Goal: Task Accomplishment & Management: Use online tool/utility

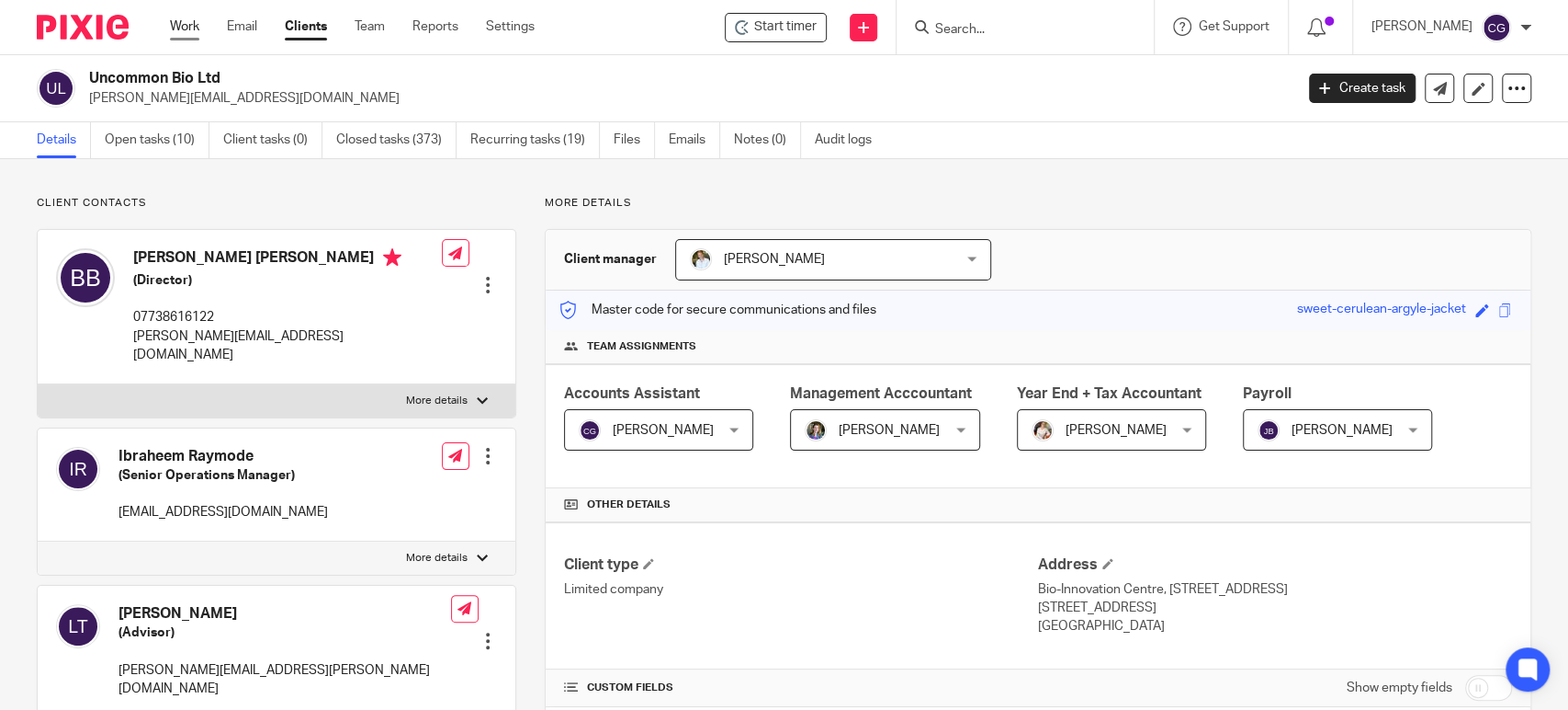
click at [197, 26] on link "Work" at bounding box center [184, 26] width 30 height 18
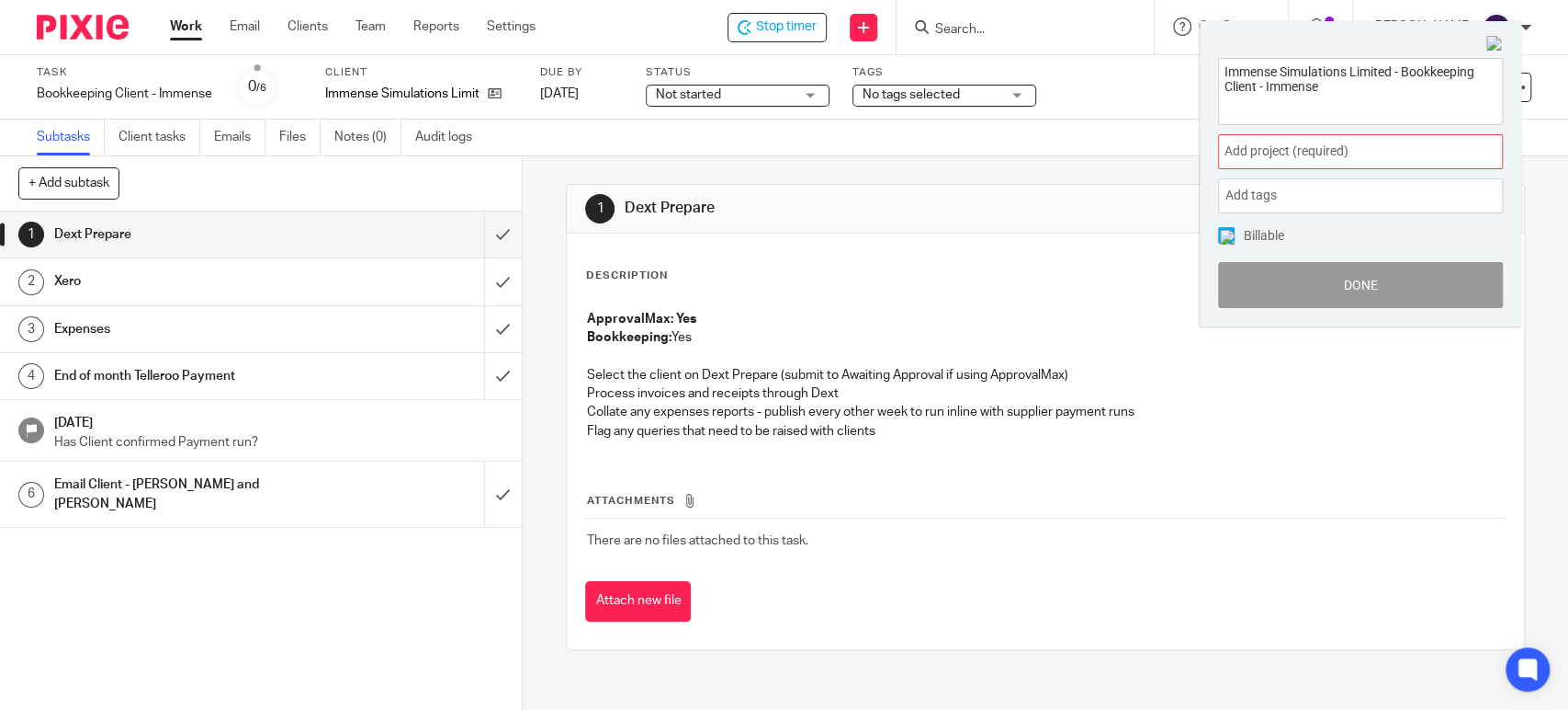
click at [1318, 149] on span "Add project (required) :" at bounding box center [1339, 151] width 231 height 19
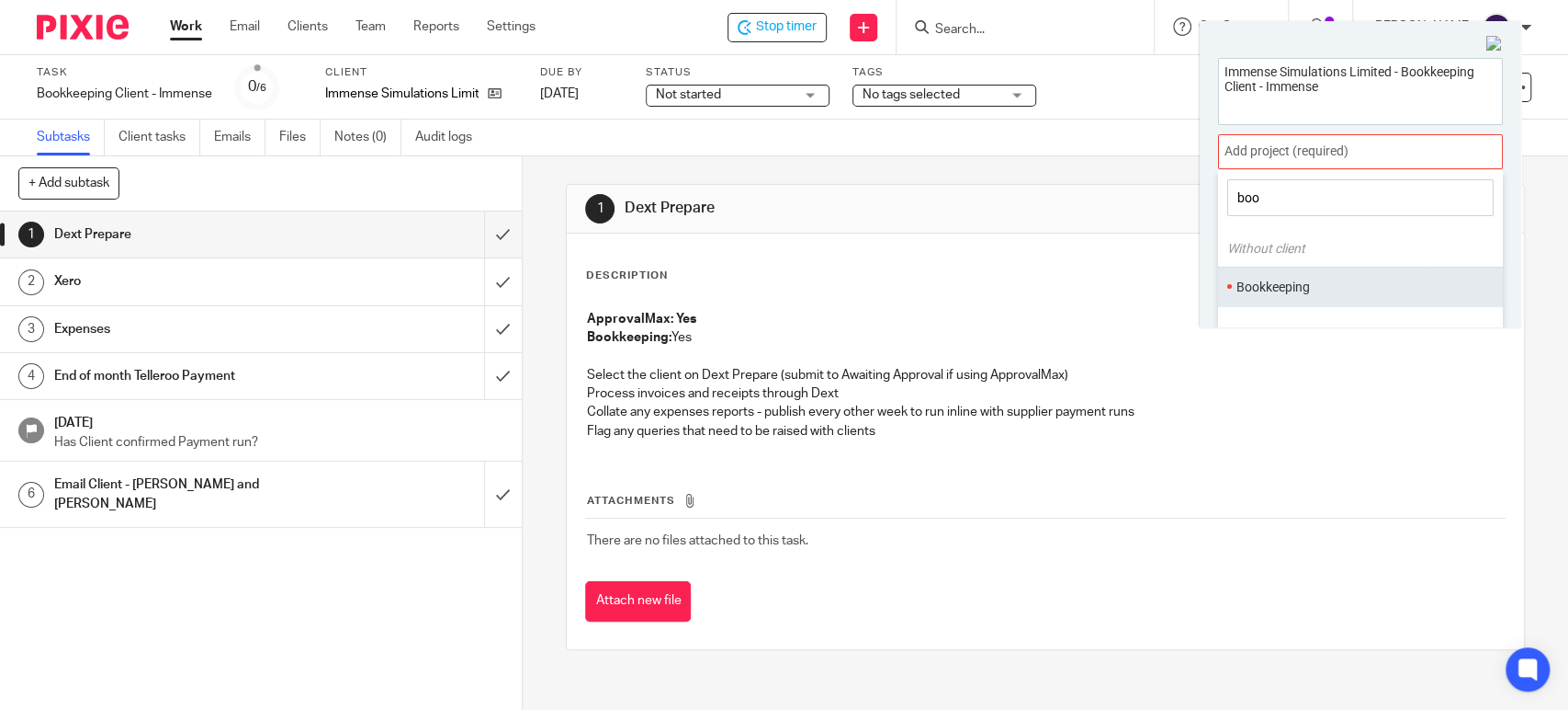
type input "boo"
click at [1282, 299] on ul "Bookkeeping" at bounding box center [1361, 285] width 285 height 39
click at [1283, 286] on li "Bookkeeping" at bounding box center [1357, 287] width 240 height 19
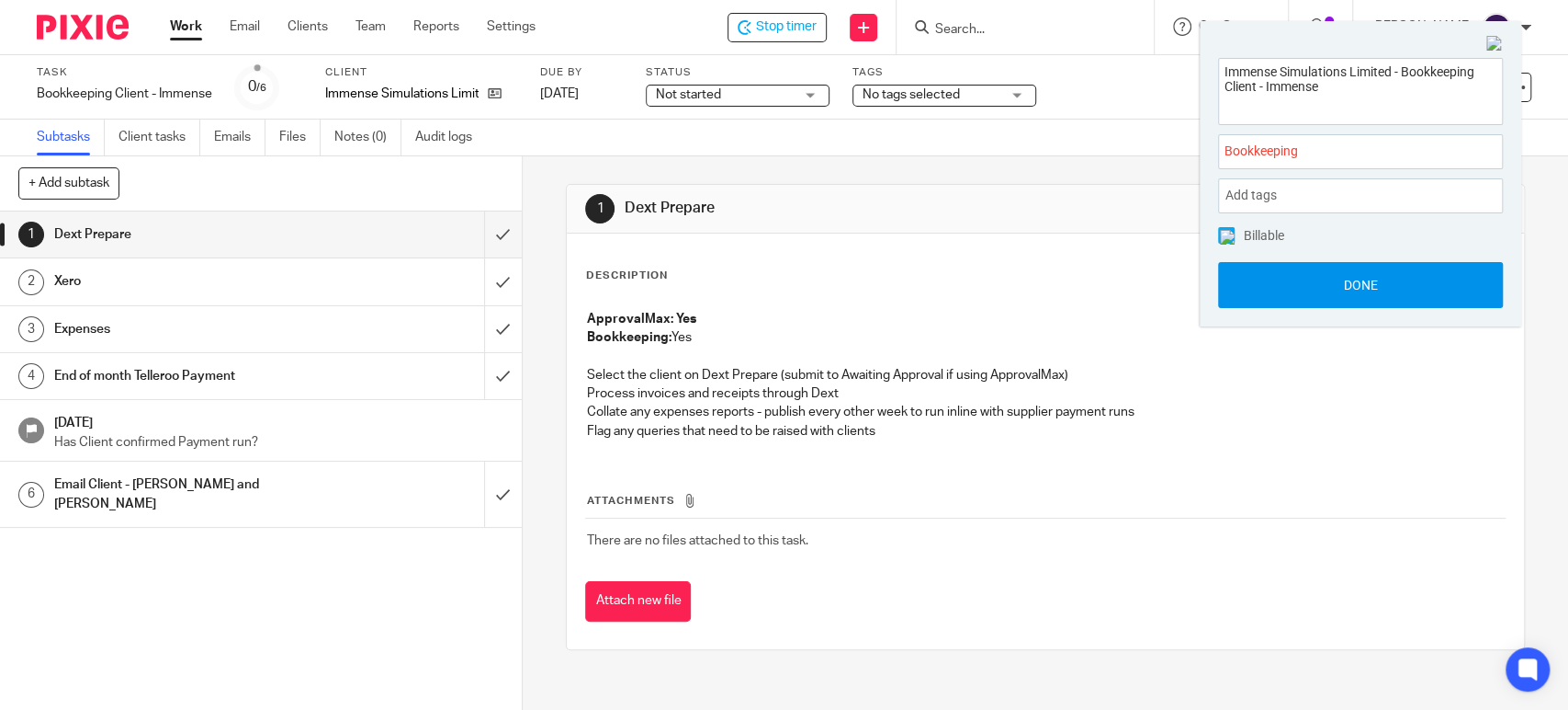
click at [1352, 287] on button "Done" at bounding box center [1361, 285] width 285 height 46
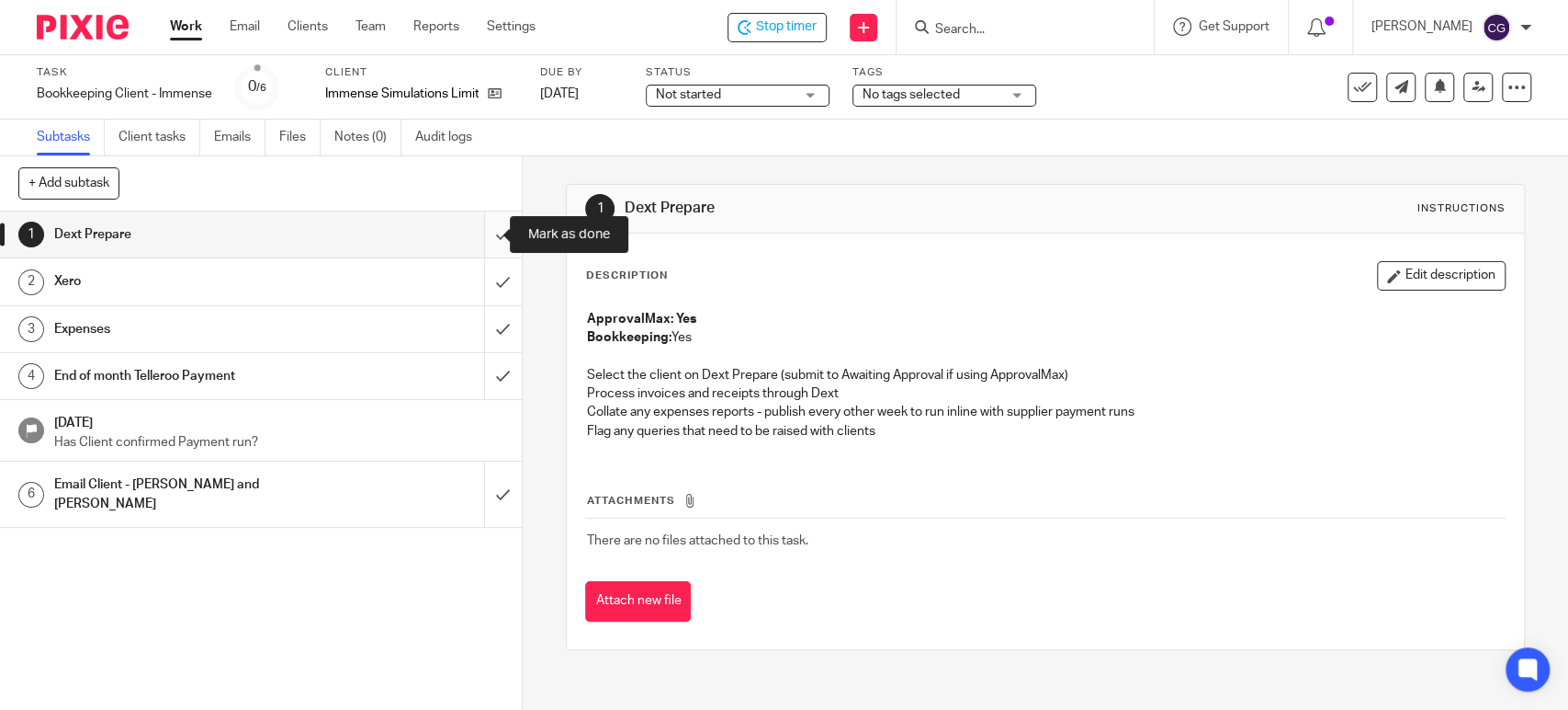
click at [484, 245] on input "submit" at bounding box center [260, 234] width 521 height 46
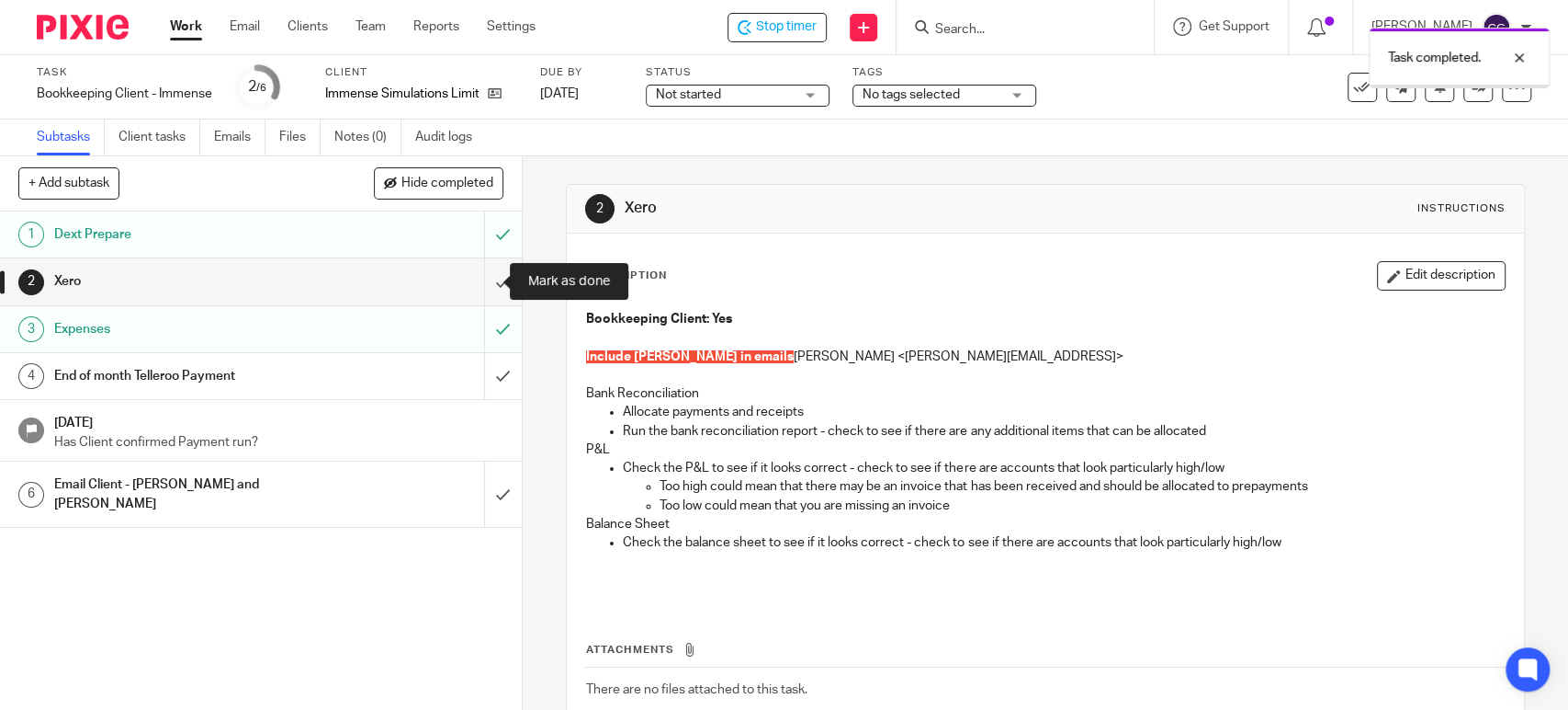
click at [486, 296] on input "submit" at bounding box center [260, 282] width 521 height 46
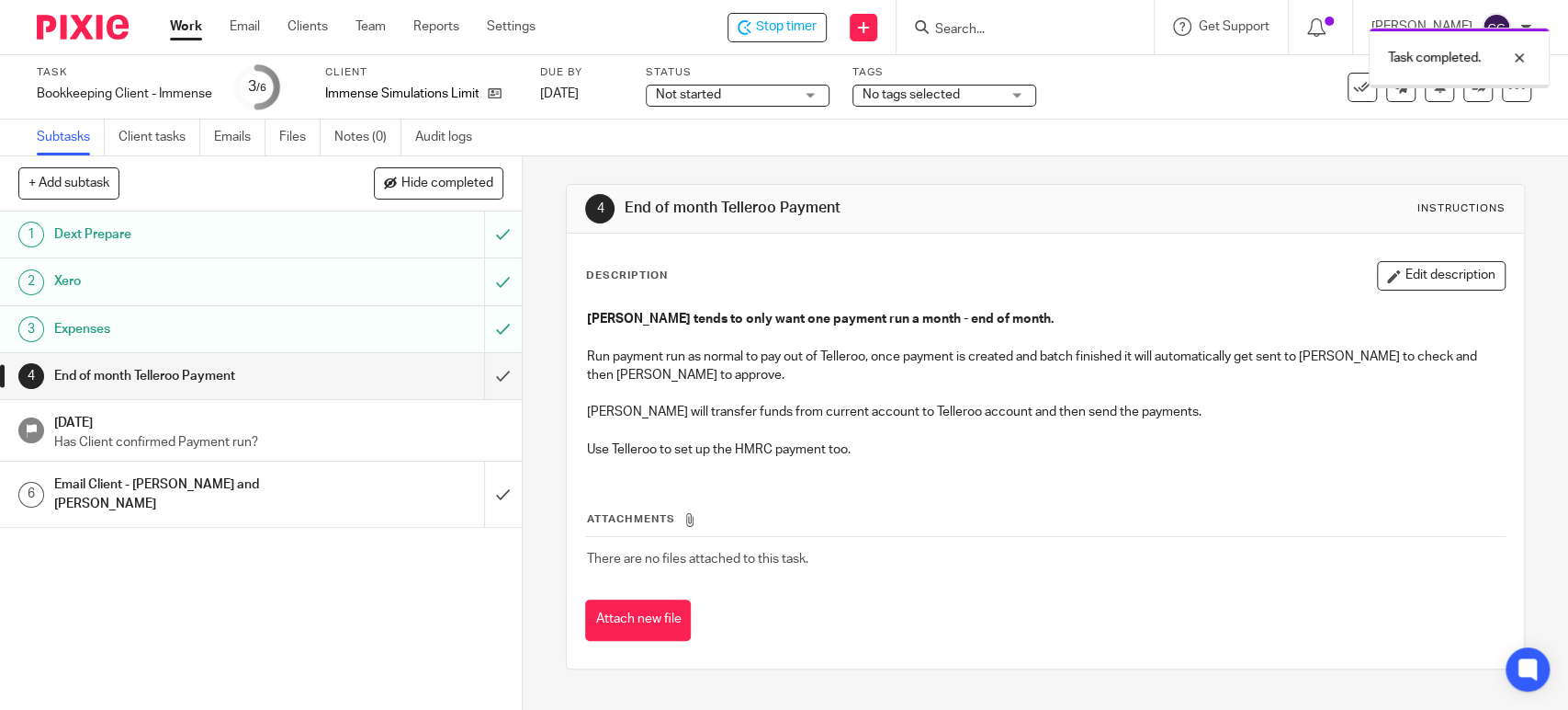
click at [489, 364] on input "submit" at bounding box center [260, 376] width 521 height 46
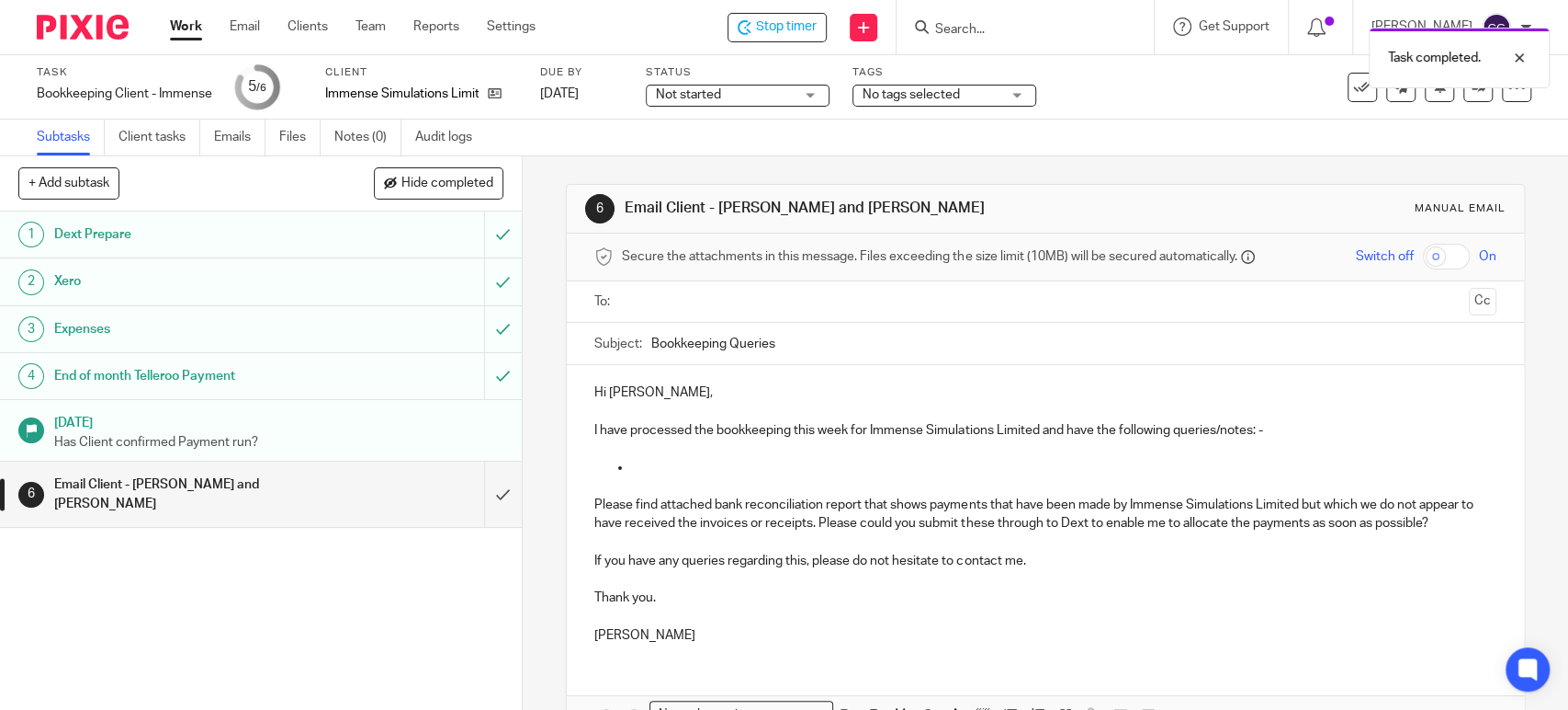
click at [686, 307] on input "text" at bounding box center [1044, 302] width 832 height 21
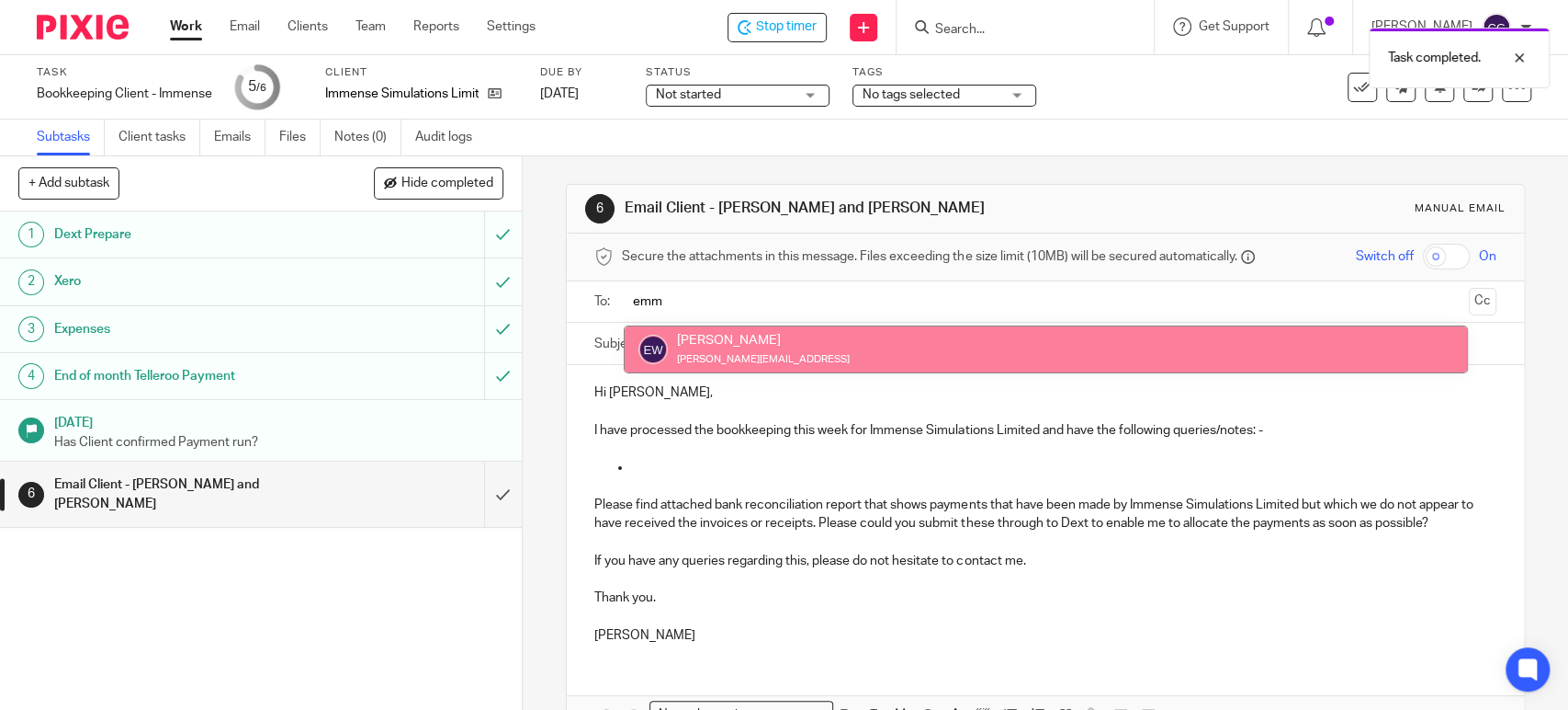
type input "emm"
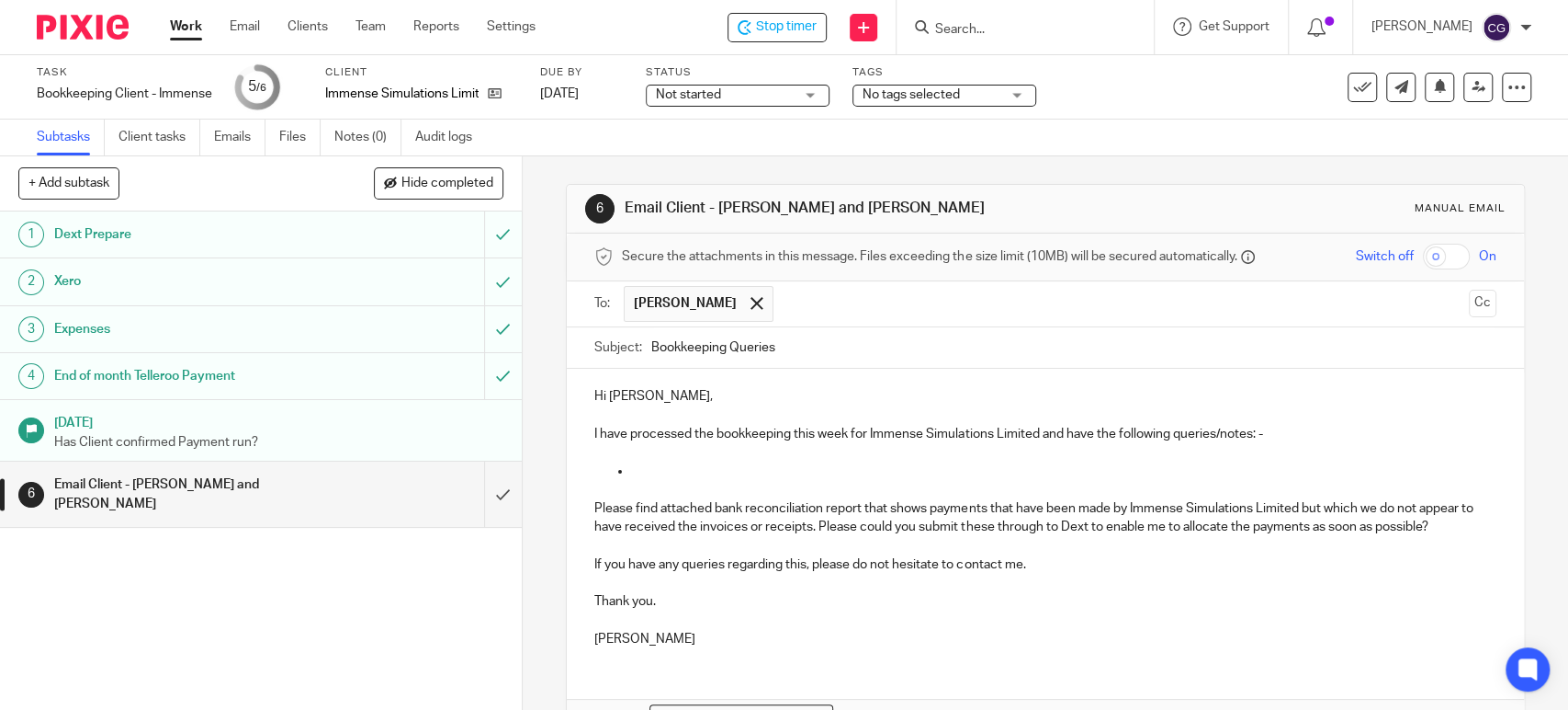
click at [795, 310] on input "text" at bounding box center [1122, 304] width 679 height 36
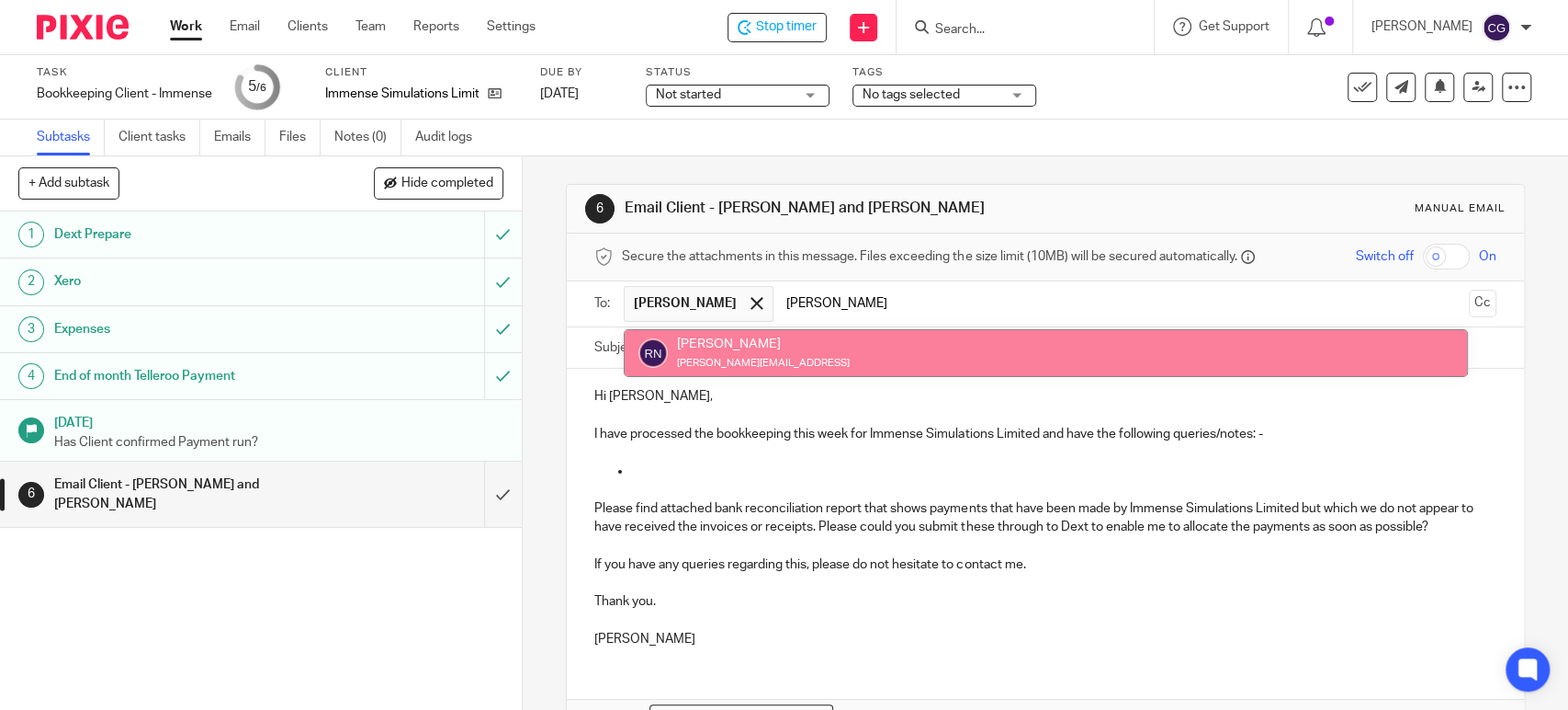
type input "[PERSON_NAME]"
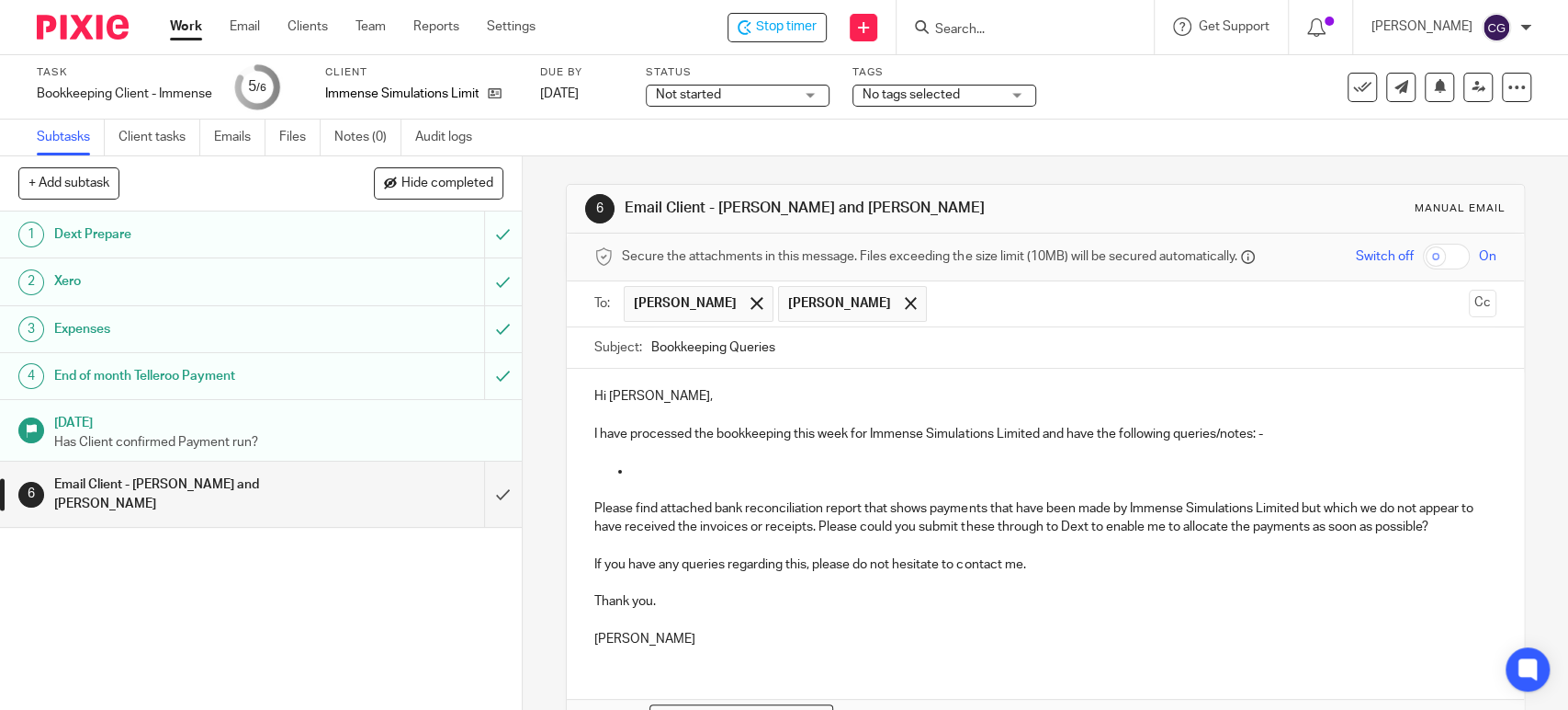
click at [651, 349] on input "Bookkeeping Queries" at bounding box center [1073, 348] width 844 height 41
click at [842, 345] on input "Immense Bookkeeping Queries" at bounding box center [1073, 348] width 844 height 41
type input "Immense Bookkeeping Queries [DATE]"
click at [647, 398] on p "Hi Robin," at bounding box center [1045, 396] width 902 height 18
click at [661, 476] on p at bounding box center [1063, 470] width 864 height 18
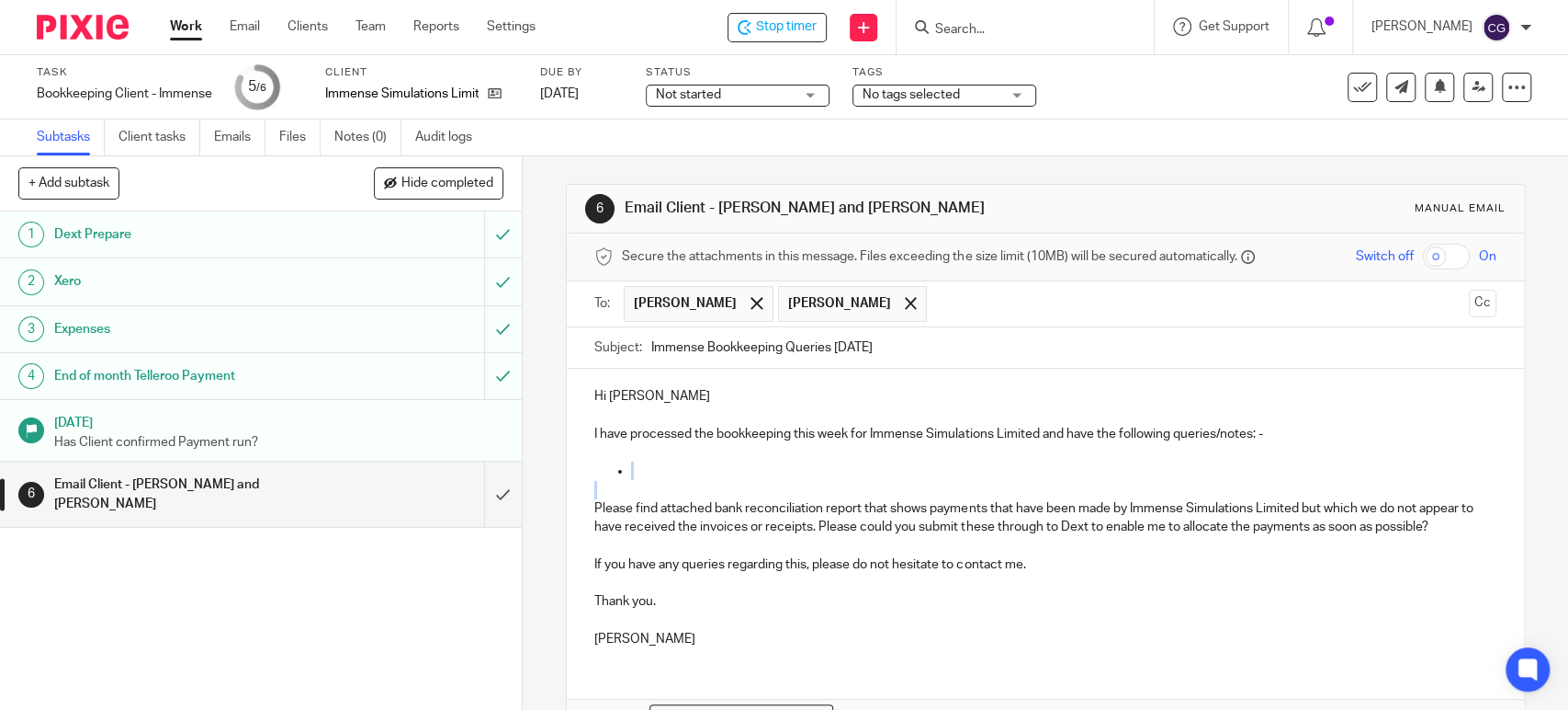
drag, startPoint x: 631, startPoint y: 483, endPoint x: 595, endPoint y: 469, distance: 38.6
click at [595, 469] on div "Hi Emma I have processed the bookkeeping this week for Immense Simulations Limi…" at bounding box center [1045, 515] width 956 height 293
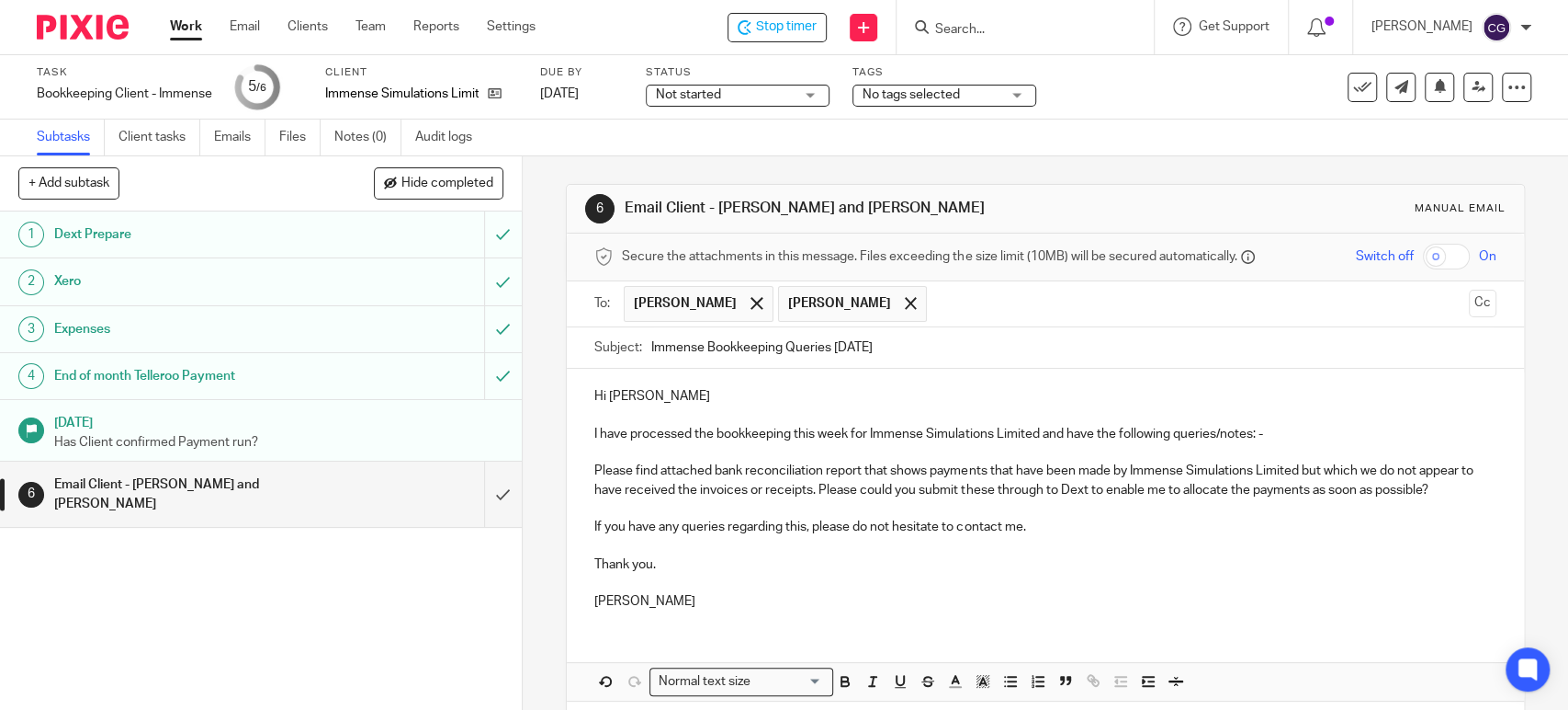
click at [638, 600] on p "Carol" at bounding box center [1045, 600] width 902 height 18
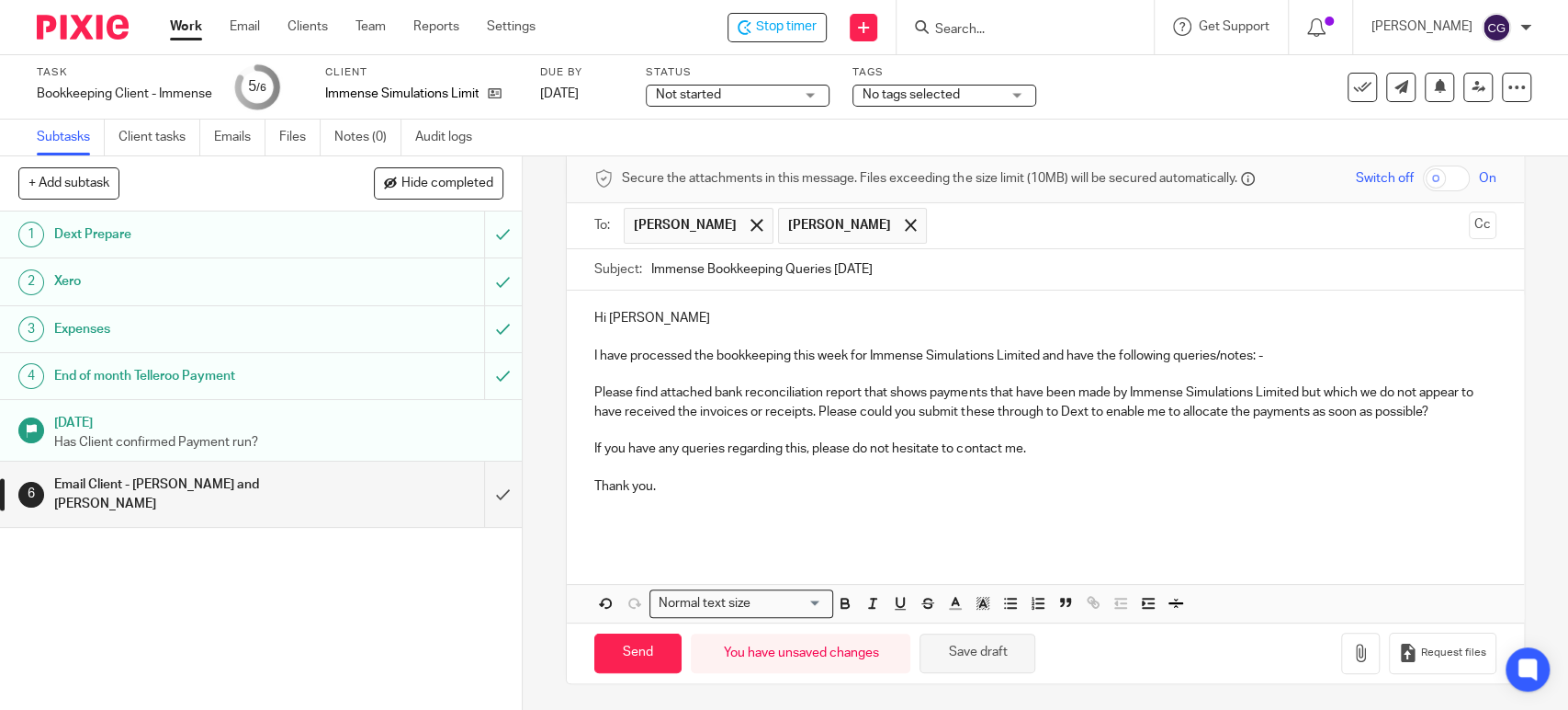
click at [967, 649] on button "Save draft" at bounding box center [977, 652] width 116 height 39
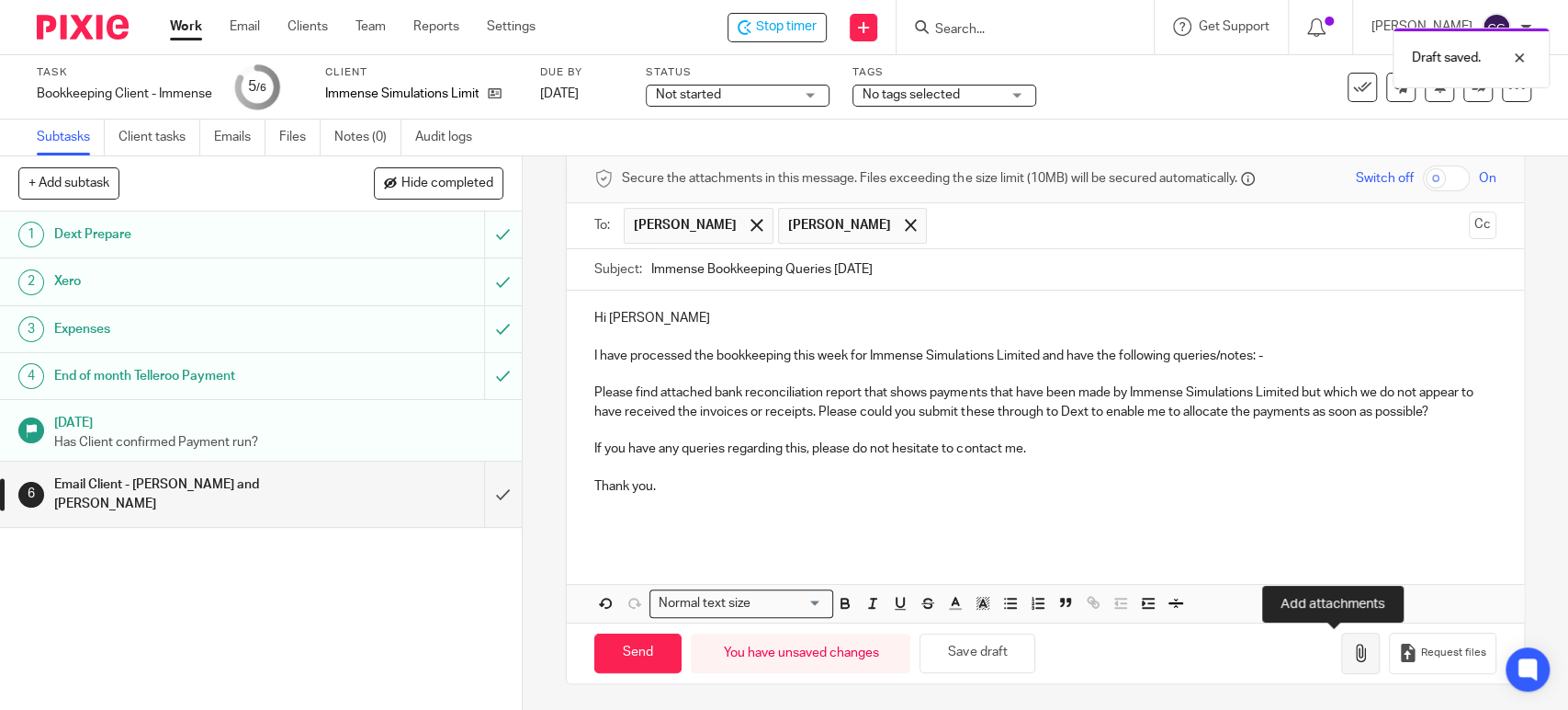
click at [1351, 655] on icon "button" at bounding box center [1360, 652] width 18 height 18
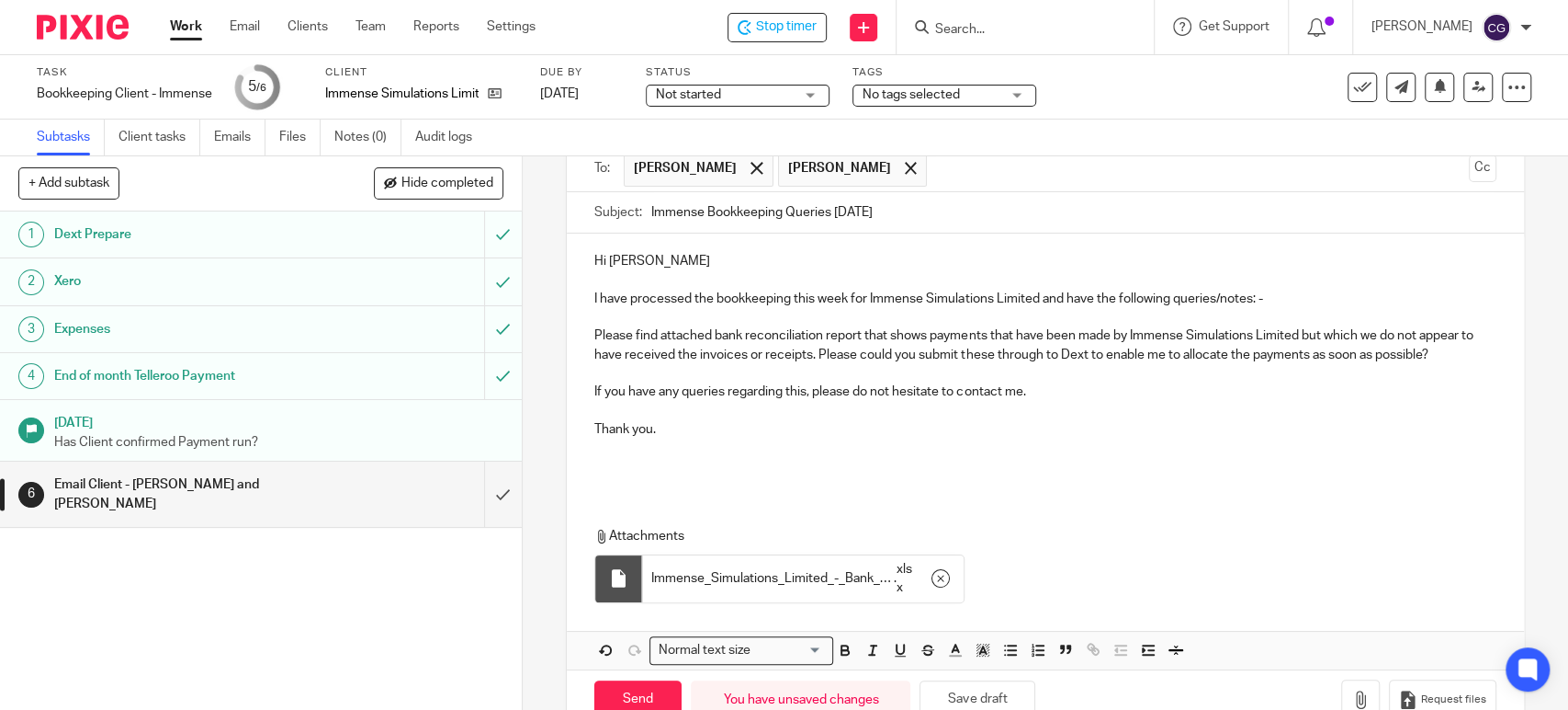
scroll to position [182, 0]
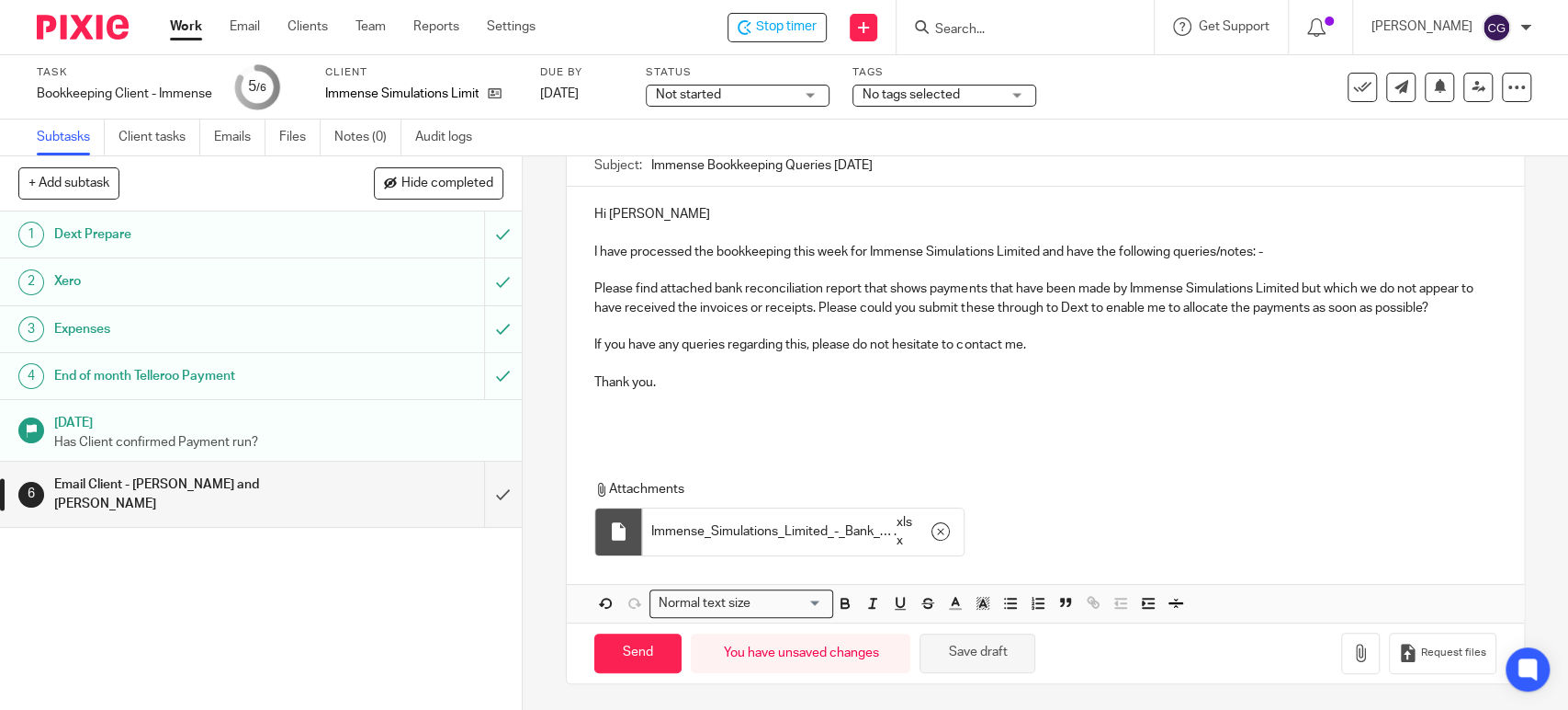
click at [981, 649] on button "Save draft" at bounding box center [977, 652] width 116 height 39
click at [626, 654] on input "Send" at bounding box center [638, 652] width 87 height 39
type input "Sent"
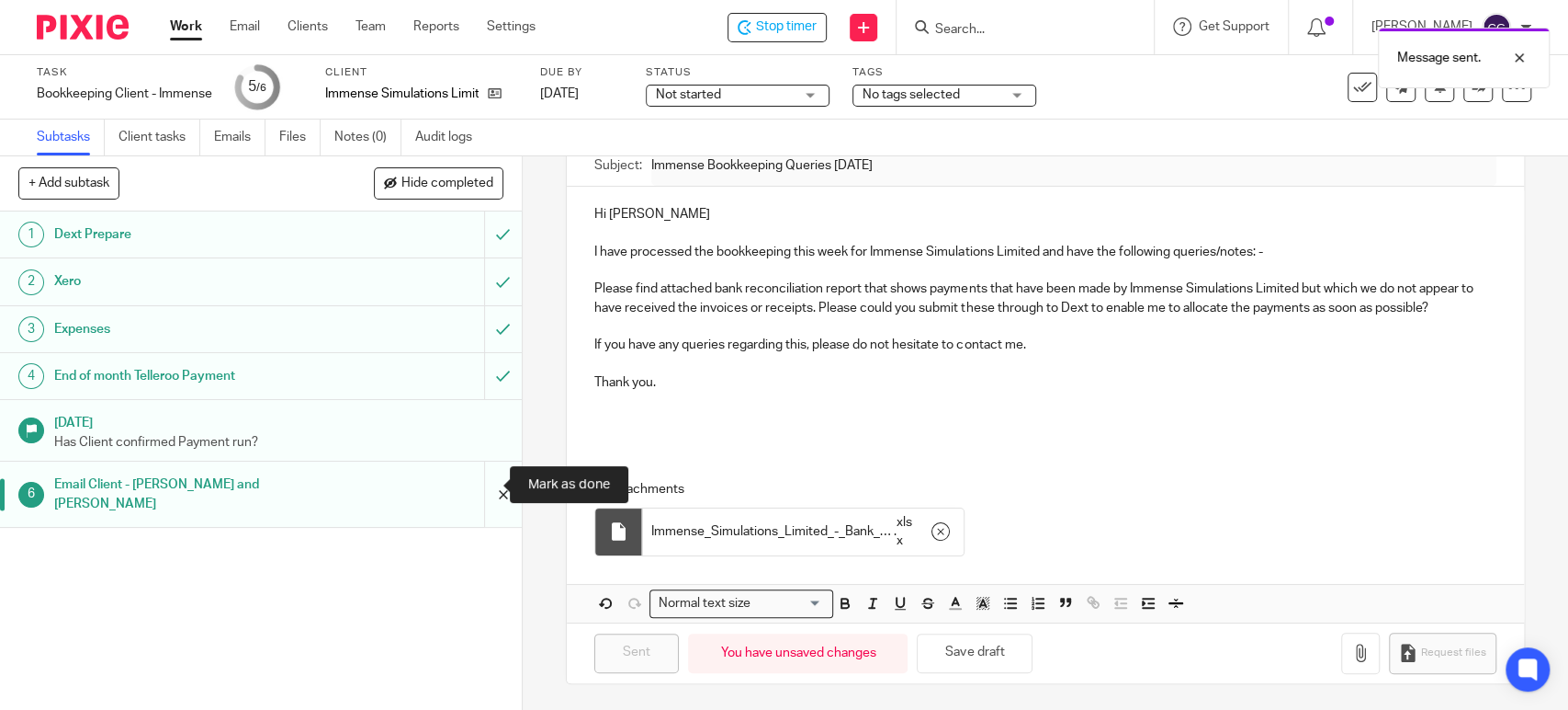
click at [478, 479] on input "submit" at bounding box center [260, 494] width 521 height 65
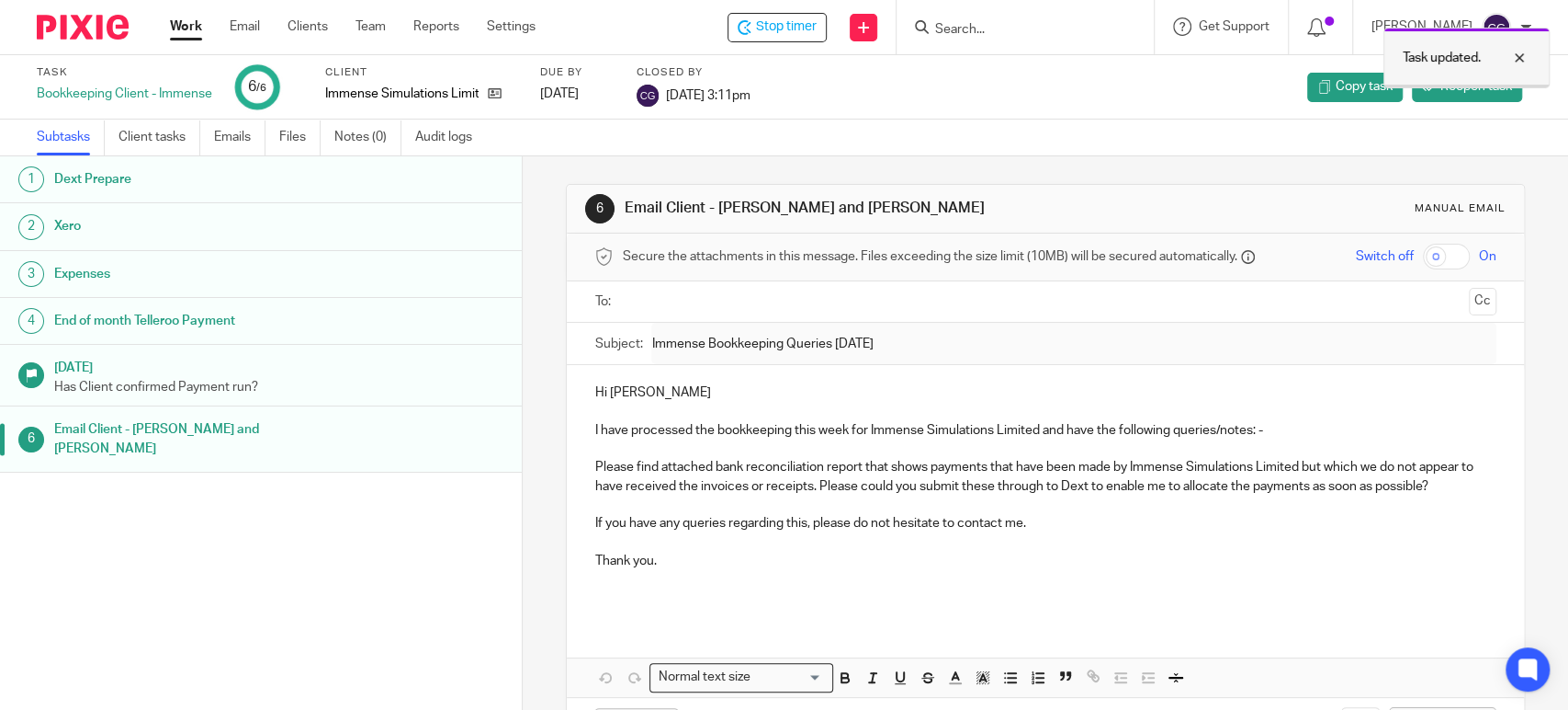
click at [1515, 56] on div at bounding box center [1506, 58] width 50 height 22
click at [817, 22] on span "Stop timer" at bounding box center [785, 27] width 60 height 19
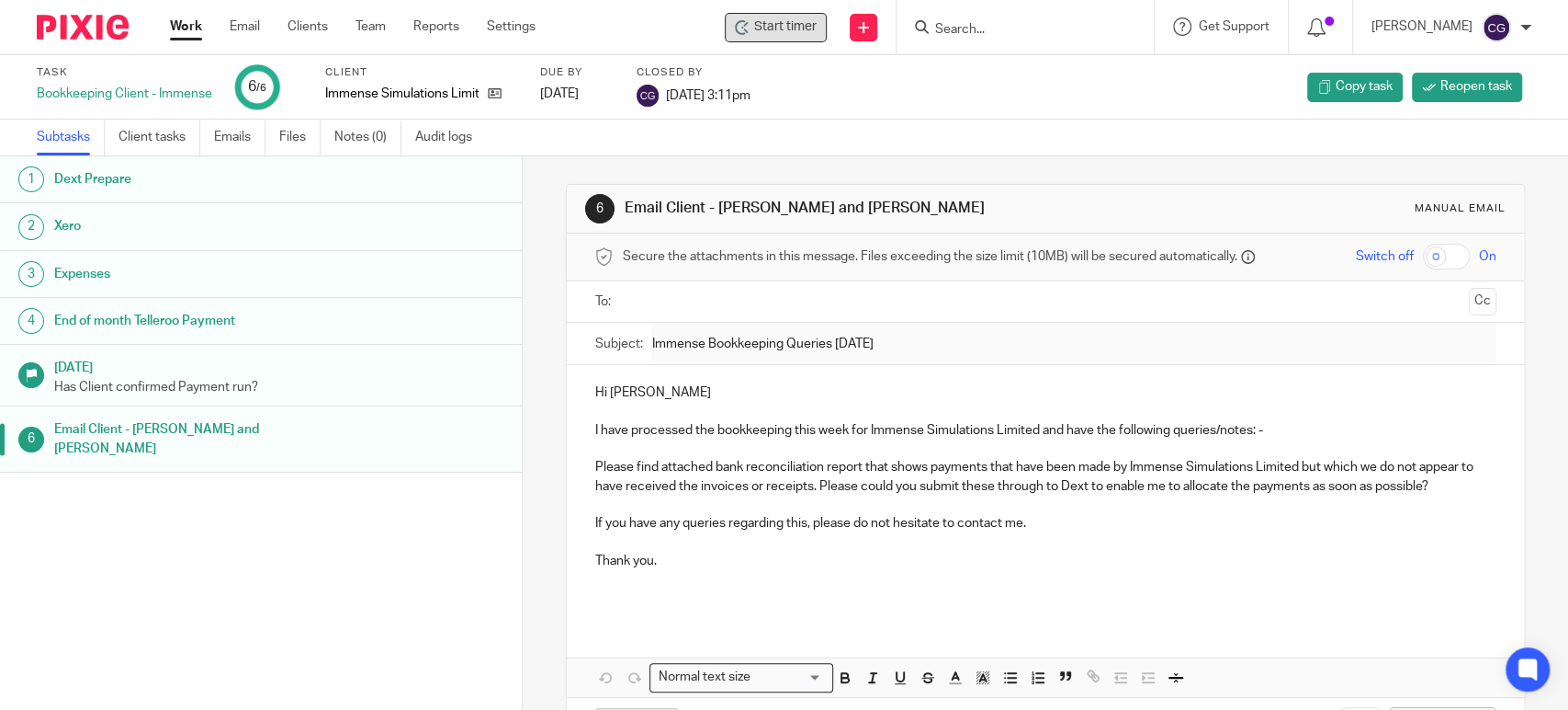
click at [183, 23] on link "Work" at bounding box center [185, 26] width 32 height 18
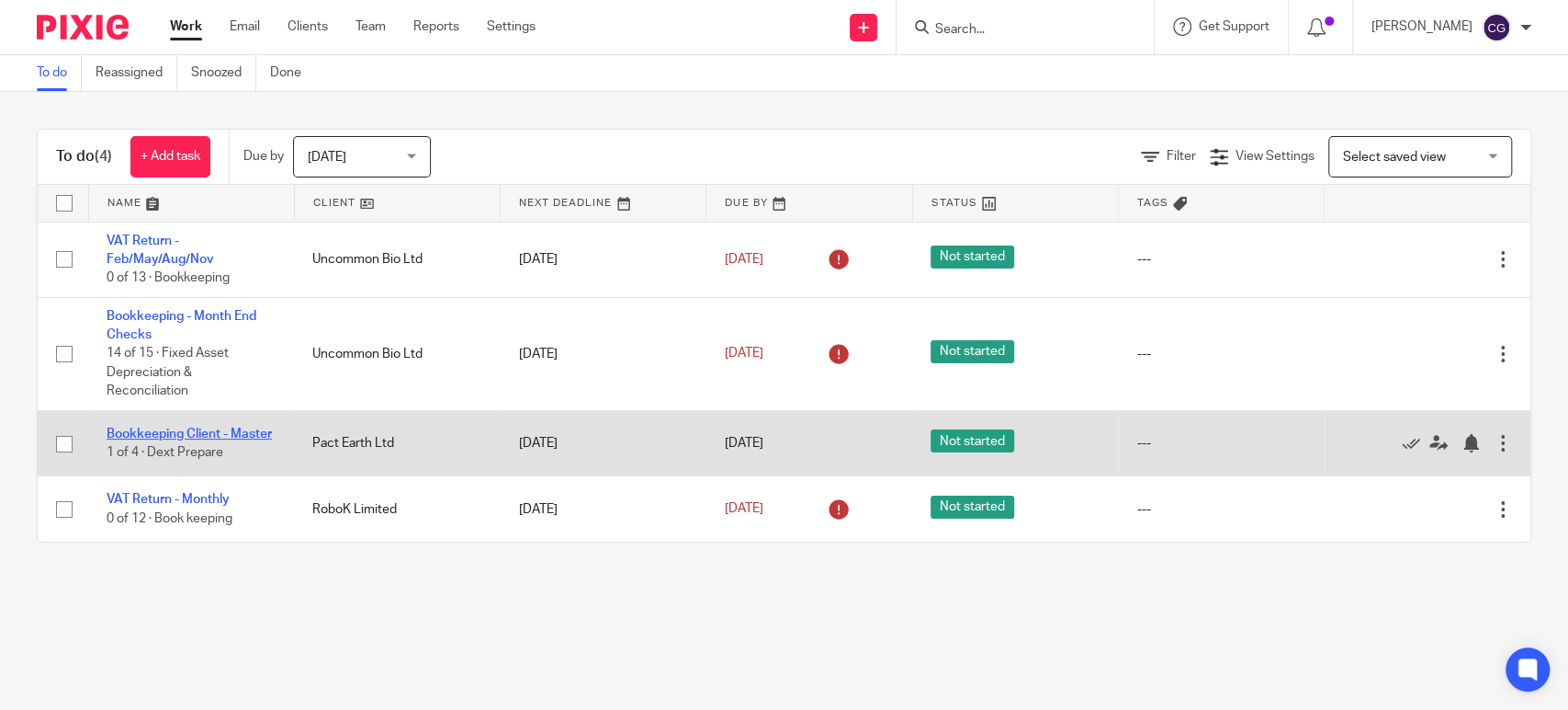
click at [178, 428] on link "Bookkeeping Client - Master" at bounding box center [189, 433] width 165 height 12
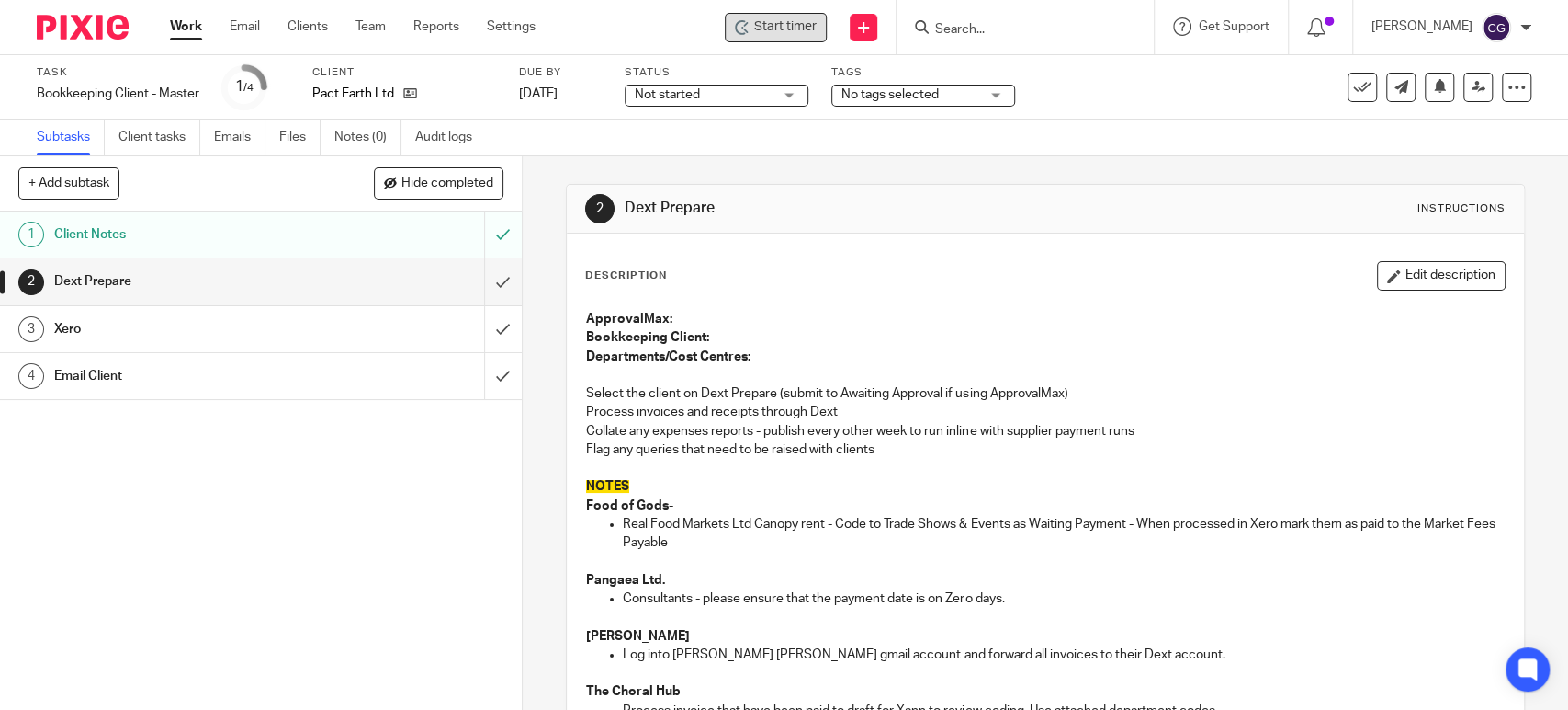
click at [780, 37] on div "Start timer" at bounding box center [776, 27] width 102 height 30
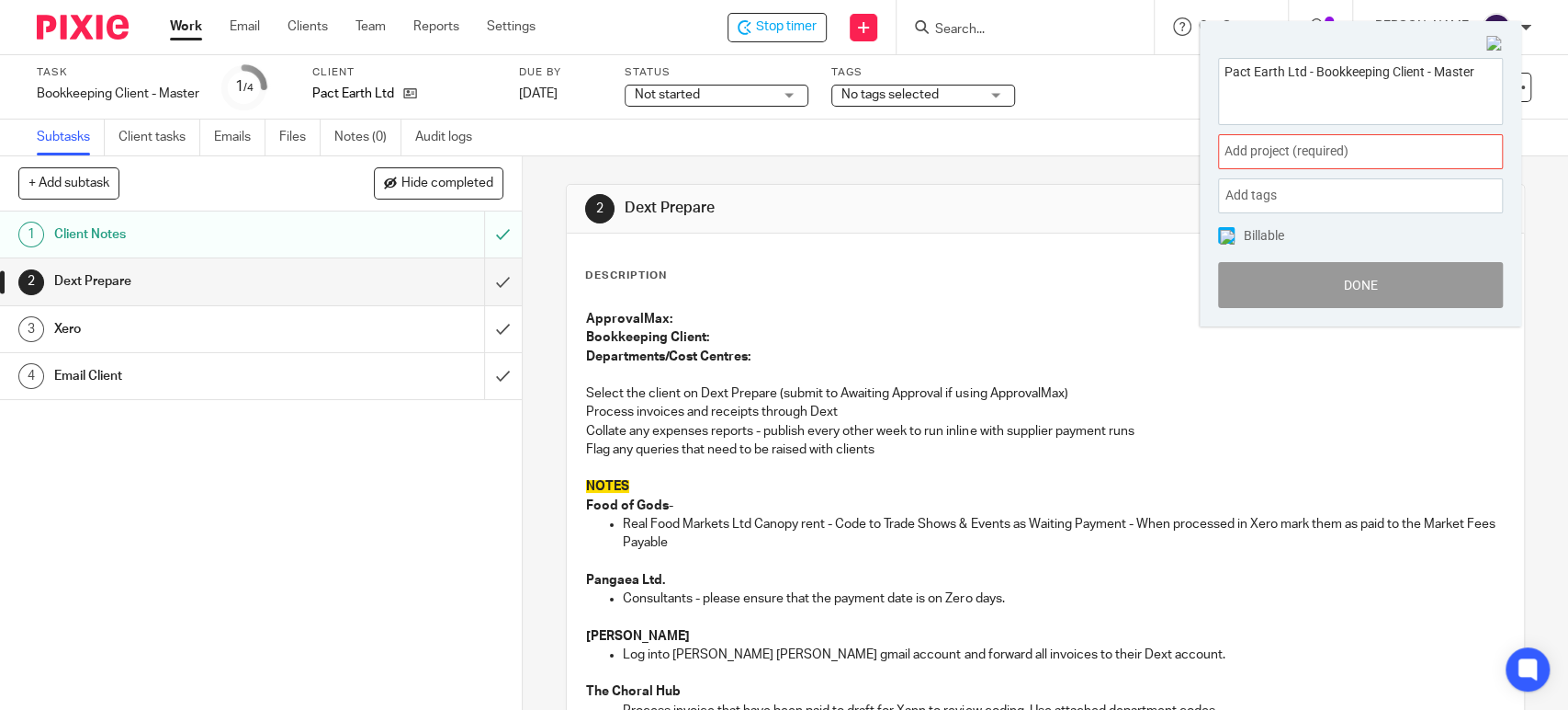
click at [1249, 141] on span "Add project (required) :" at bounding box center [1339, 151] width 231 height 19
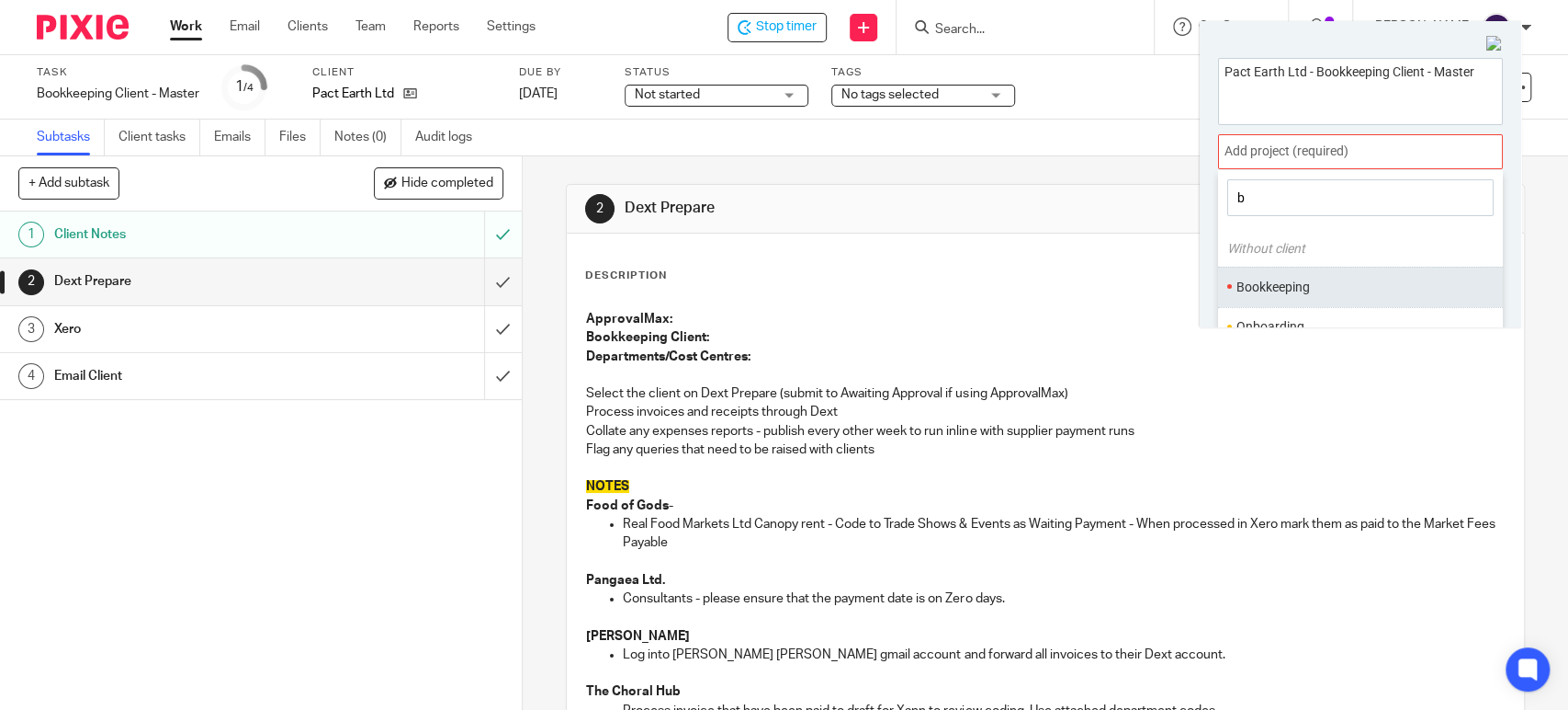
type input "b"
click at [1257, 285] on li "Bookkeeping" at bounding box center [1357, 287] width 240 height 19
